Goal: Information Seeking & Learning: Learn about a topic

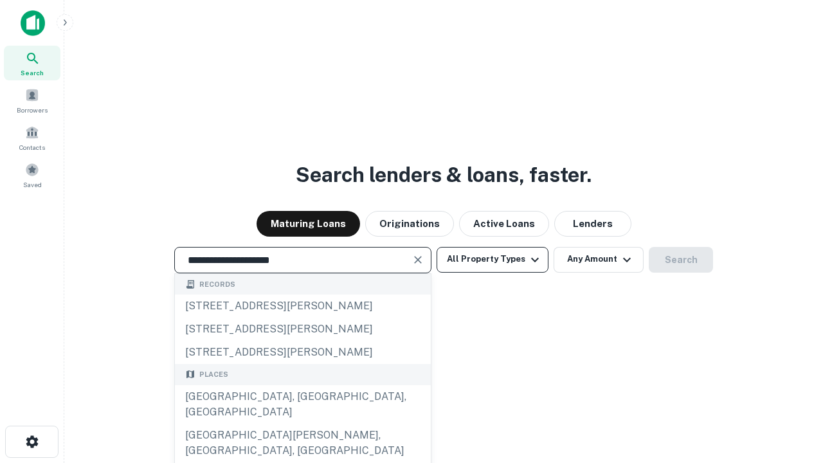
click at [302, 424] on div "[GEOGRAPHIC_DATA], [GEOGRAPHIC_DATA], [GEOGRAPHIC_DATA]" at bounding box center [303, 404] width 256 height 39
click at [493, 259] on button "All Property Types" at bounding box center [493, 260] width 112 height 26
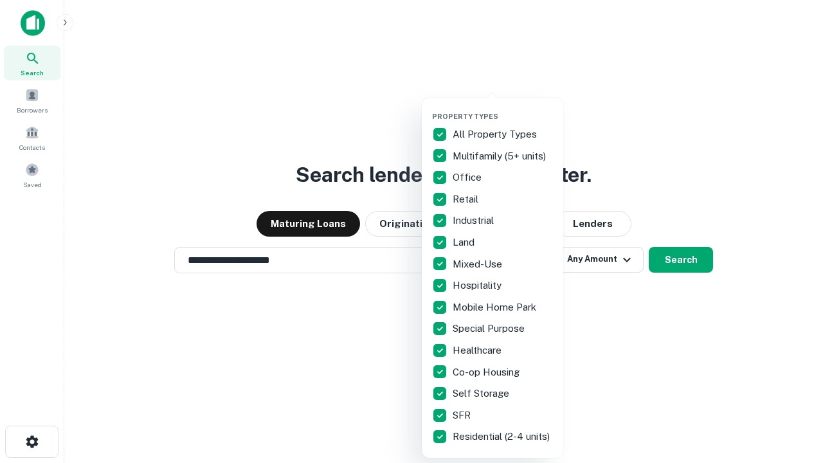
type input "**********"
click at [503, 108] on button "button" at bounding box center [502, 108] width 141 height 1
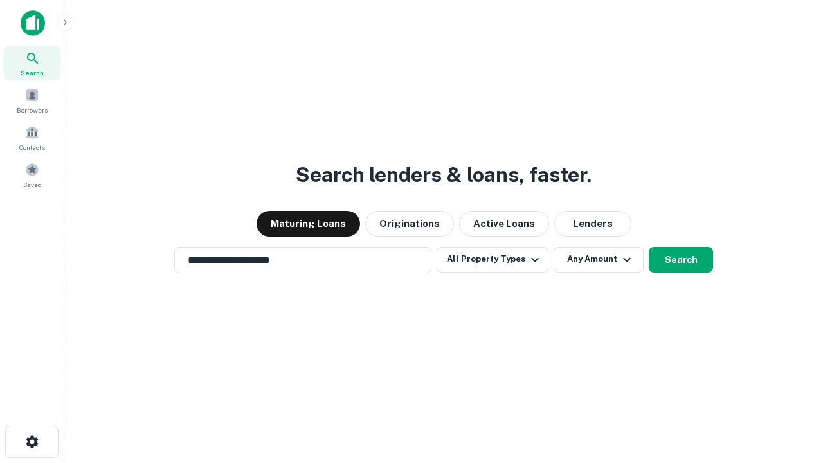
scroll to position [20, 0]
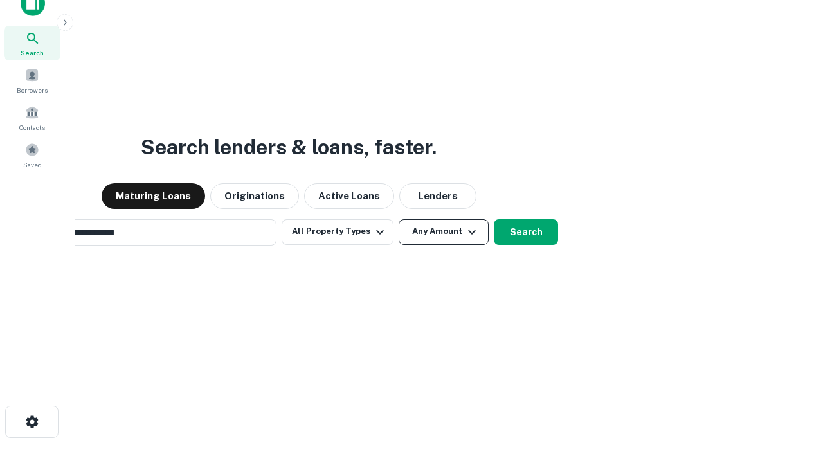
click at [399, 219] on button "Any Amount" at bounding box center [444, 232] width 90 height 26
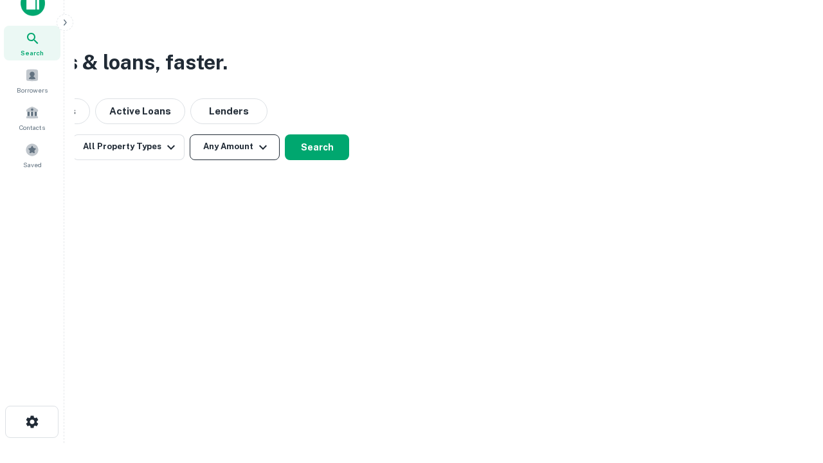
scroll to position [21, 0]
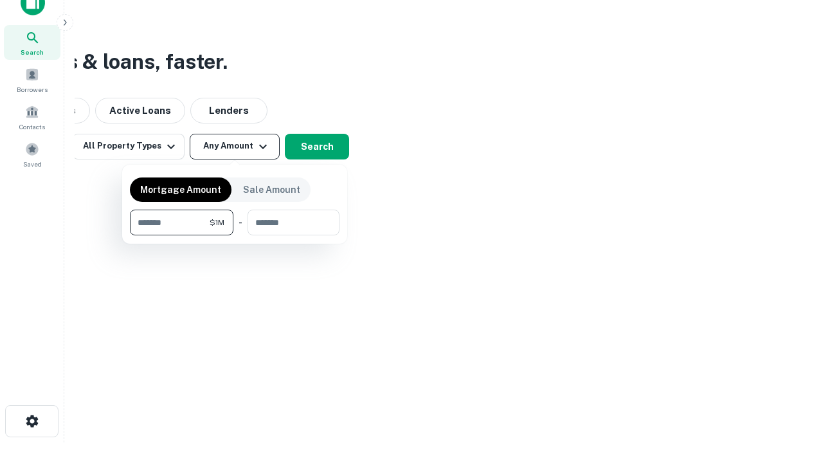
type input "*******"
click at [235, 235] on button "button" at bounding box center [235, 235] width 210 height 1
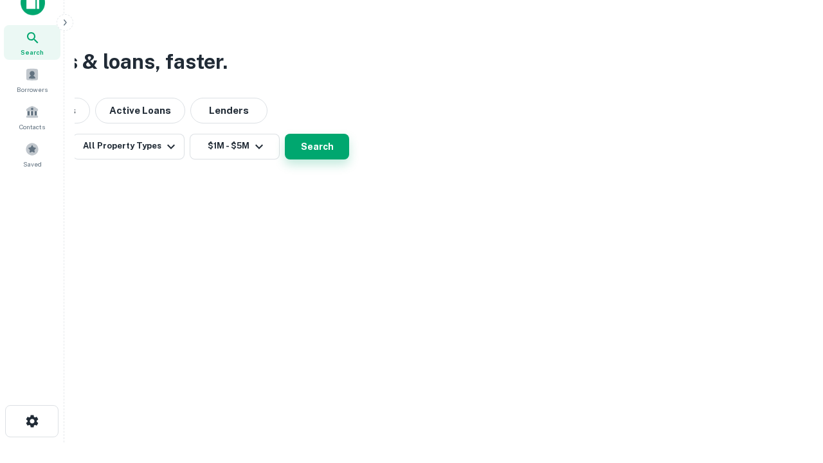
click at [349, 159] on button "Search" at bounding box center [317, 147] width 64 height 26
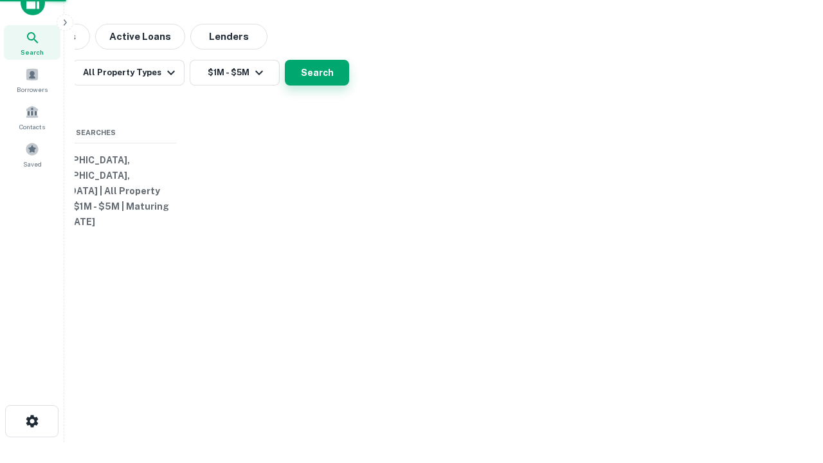
scroll to position [20, 0]
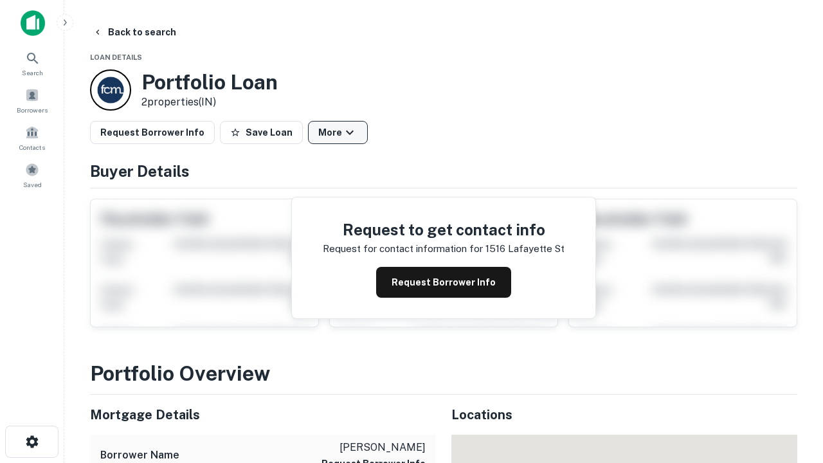
click at [338, 132] on button "More" at bounding box center [338, 132] width 60 height 23
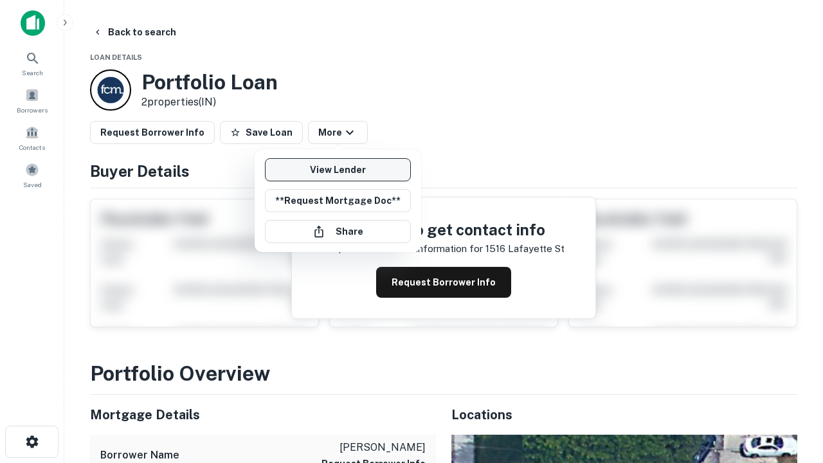
click at [338, 170] on link "View Lender" at bounding box center [338, 169] width 146 height 23
